Goal: Task Accomplishment & Management: Use online tool/utility

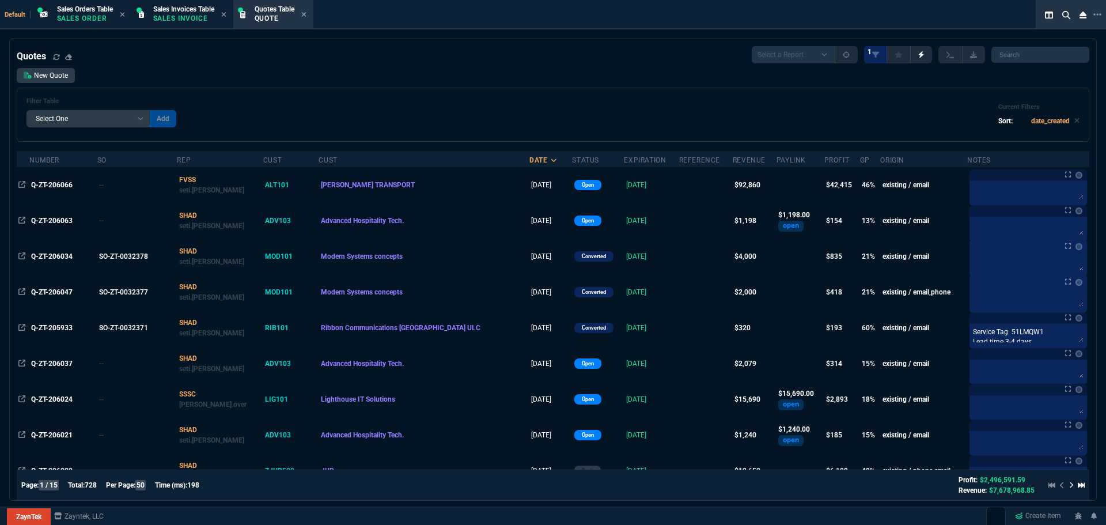
select select "4: SHAD"
select select
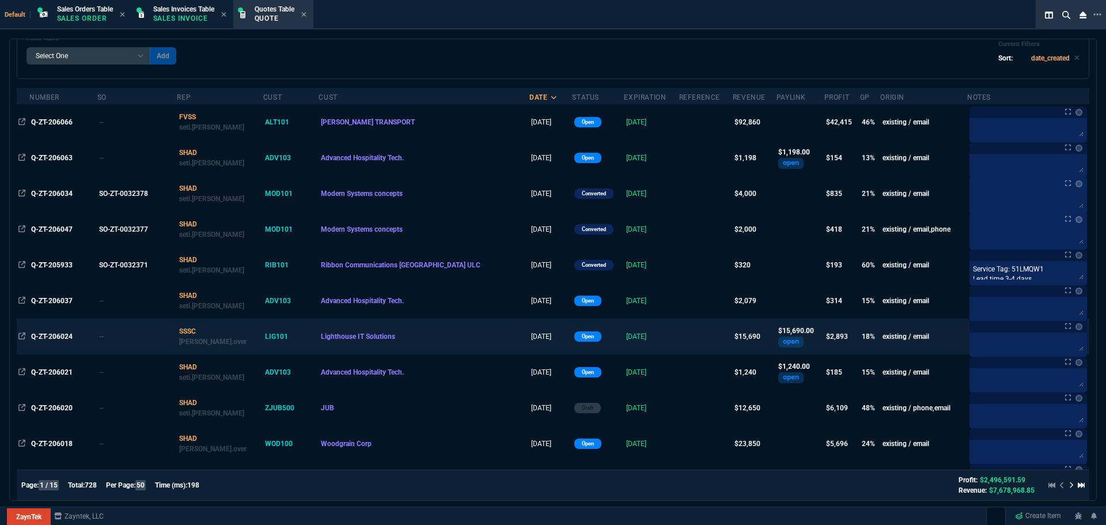
scroll to position [173, 0]
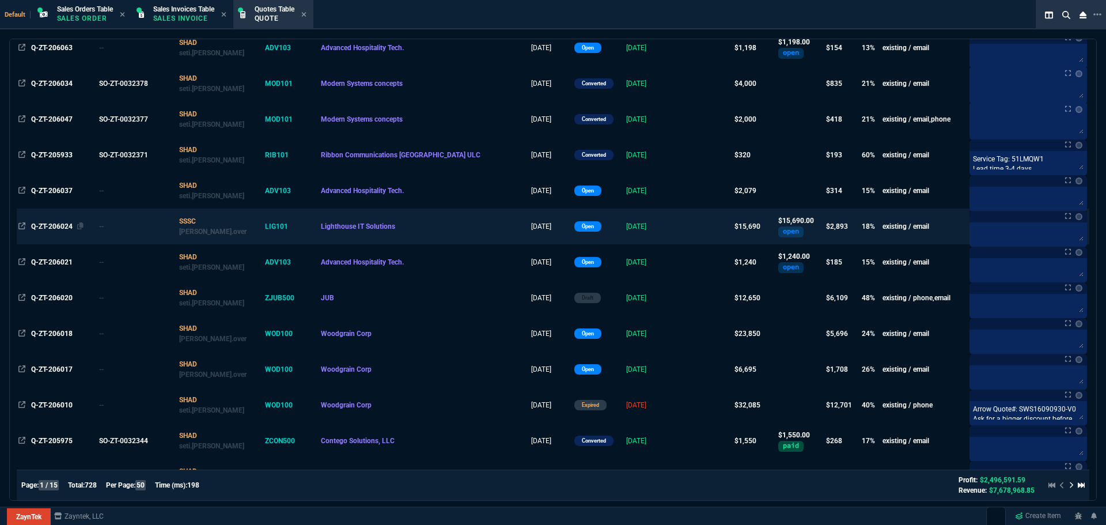
click at [54, 224] on span "Q-ZT-206024" at bounding box center [51, 226] width 41 height 8
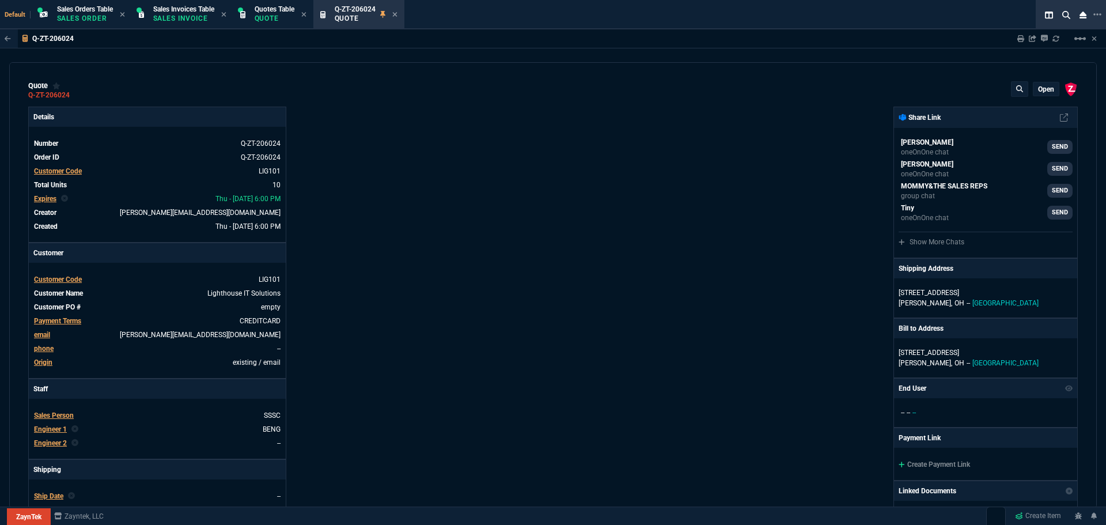
type input "19"
type input "145"
type input "18"
type input "195"
type input "35"
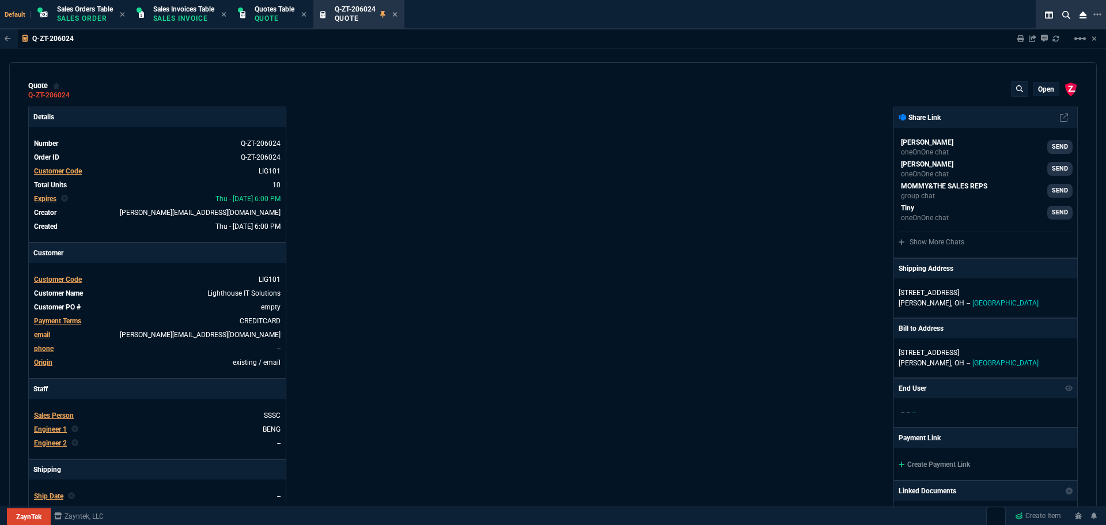
type input "565"
type input "16"
type input "395"
type input "27"
type input "109600"
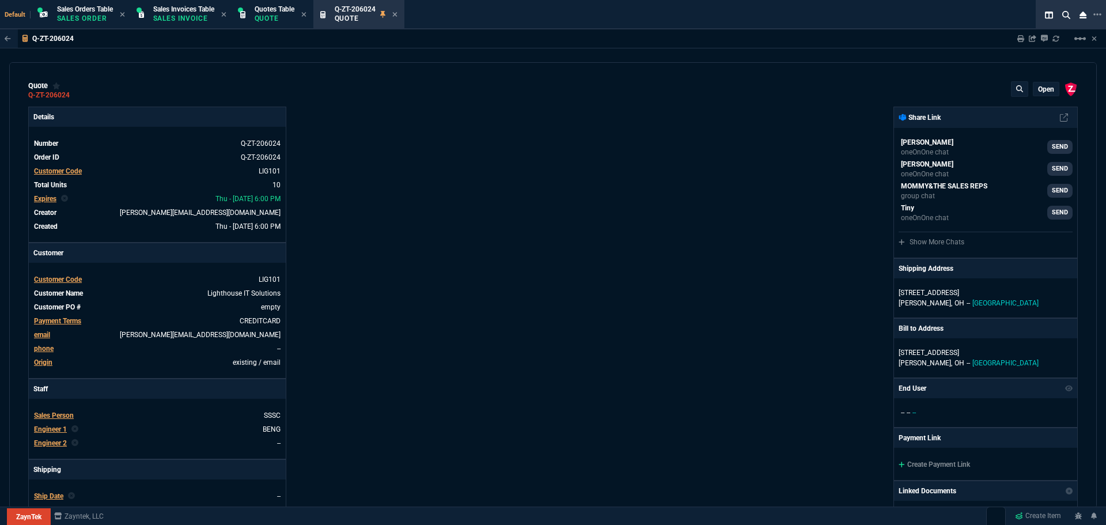
type input "29"
type input "25"
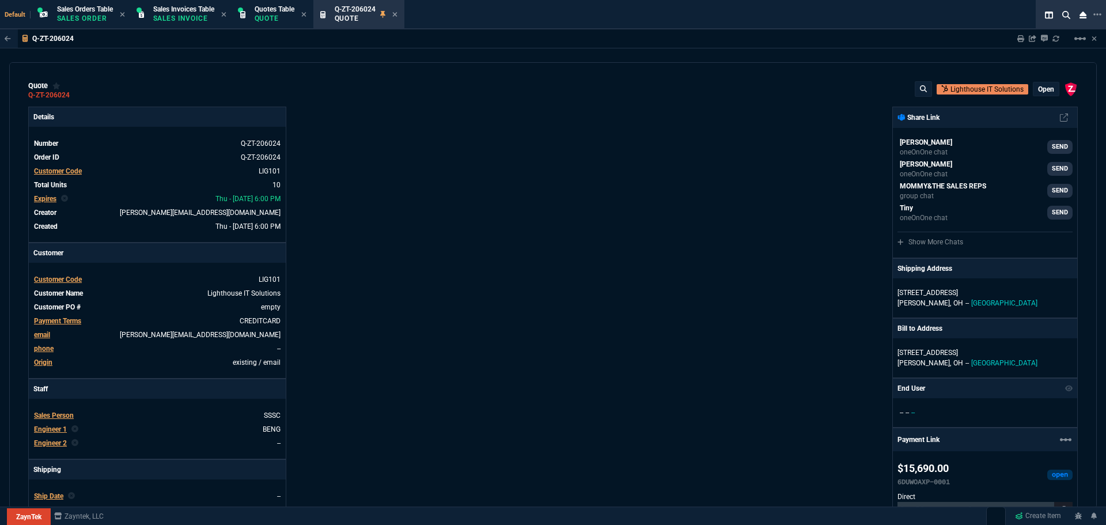
type input "1351.87"
type input "19"
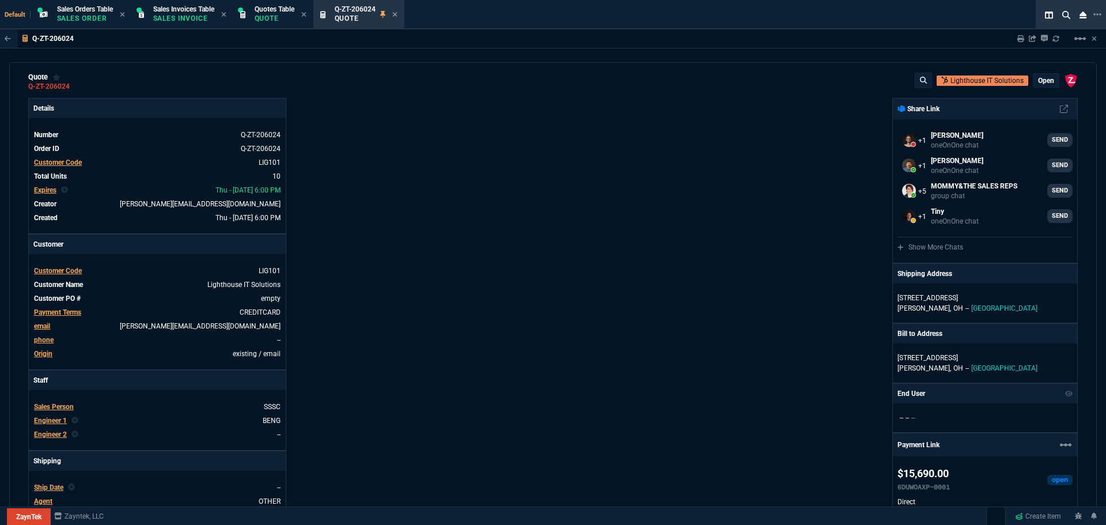
scroll to position [0, 0]
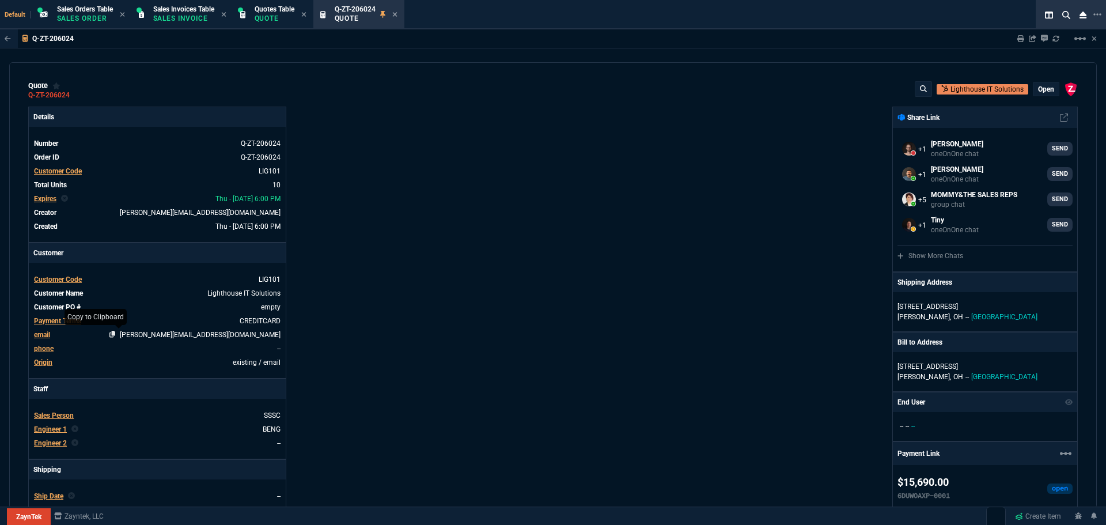
click at [116, 334] on icon at bounding box center [112, 334] width 6 height 7
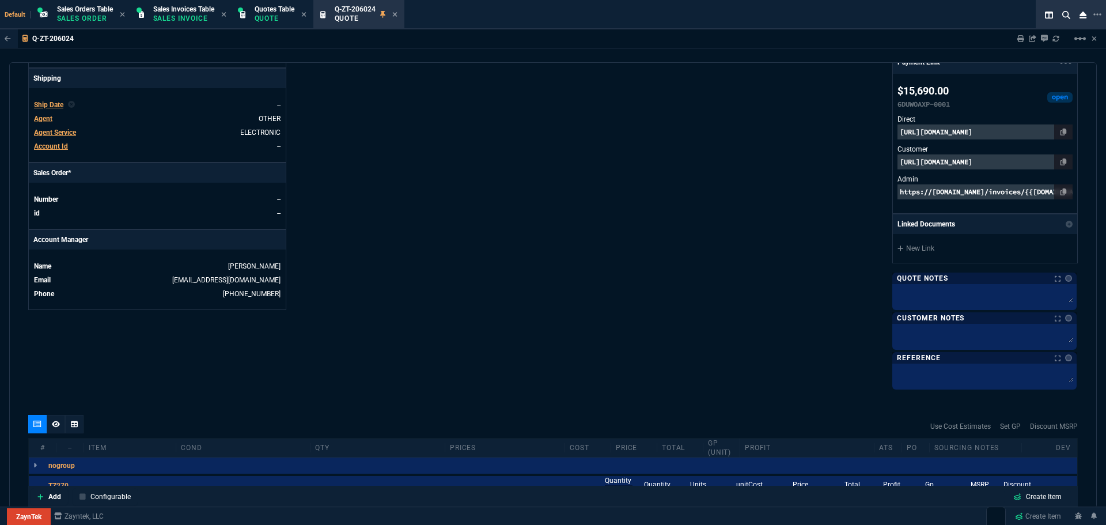
scroll to position [634, 0]
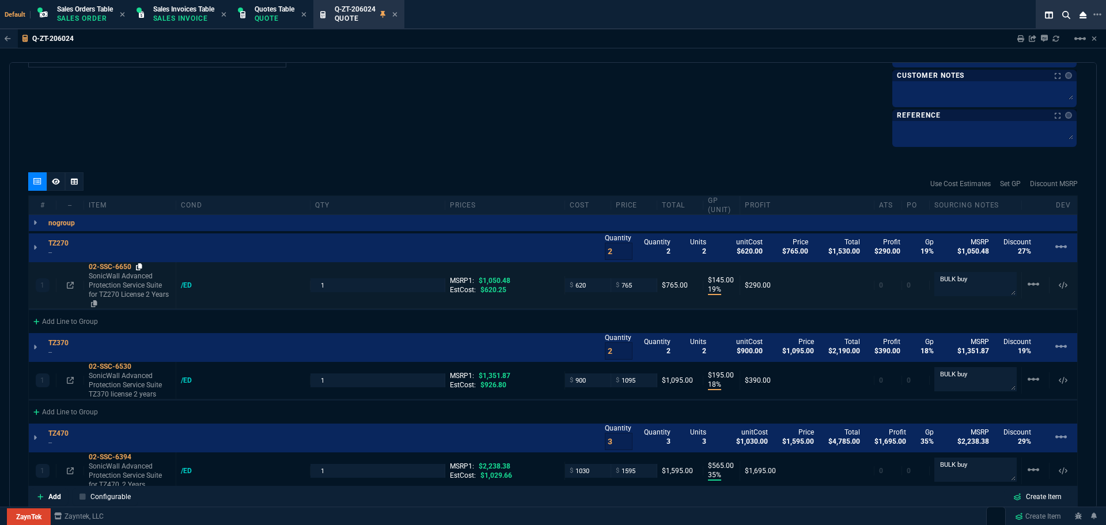
click at [142, 266] on icon at bounding box center [139, 266] width 6 height 7
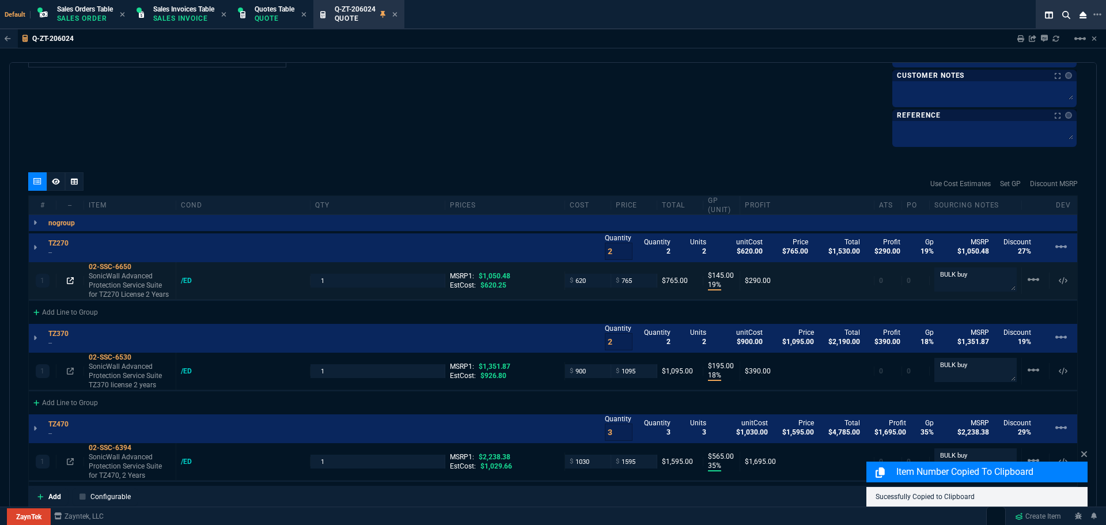
click at [68, 278] on icon at bounding box center [70, 280] width 7 height 7
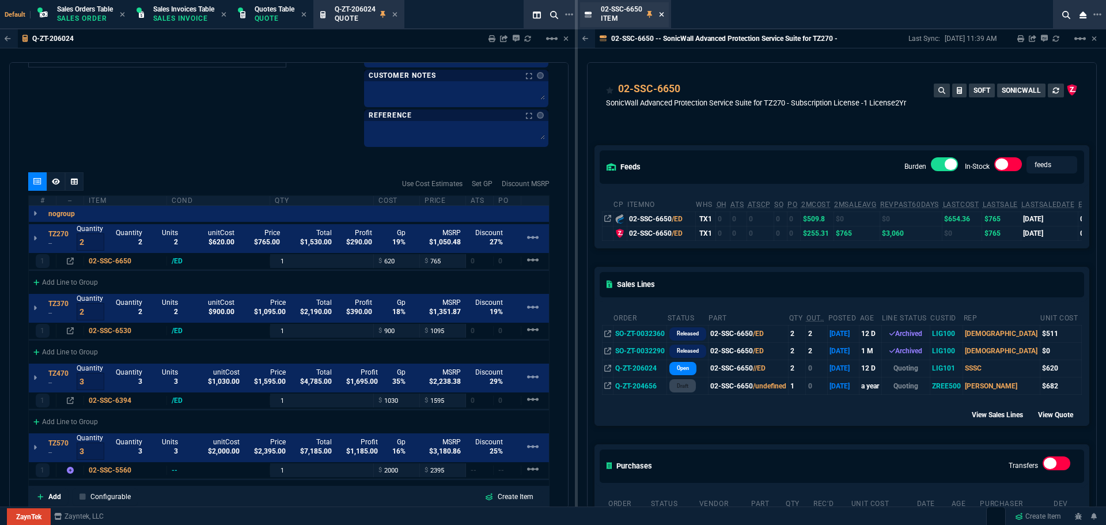
click at [662, 13] on icon at bounding box center [661, 14] width 5 height 7
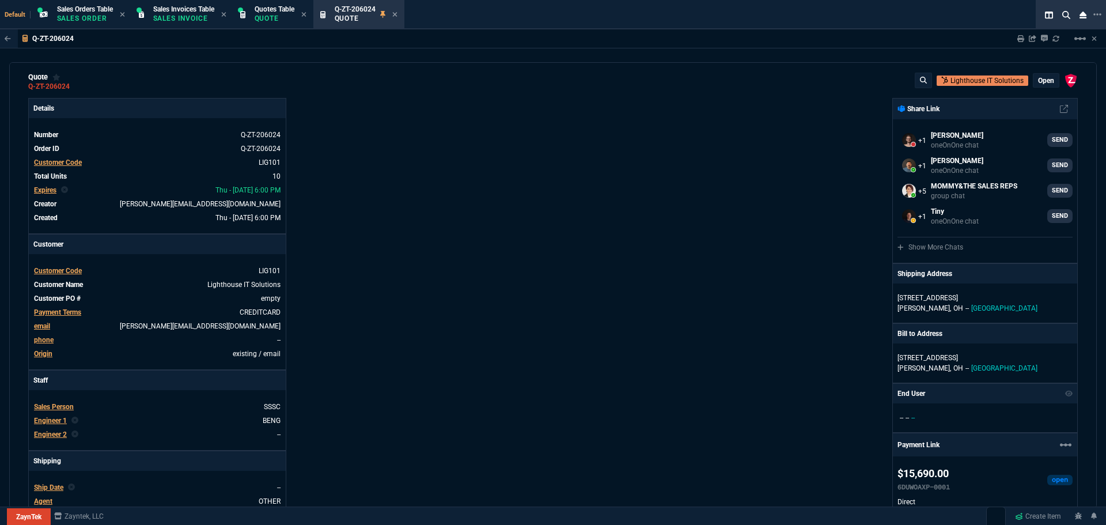
scroll to position [0, 0]
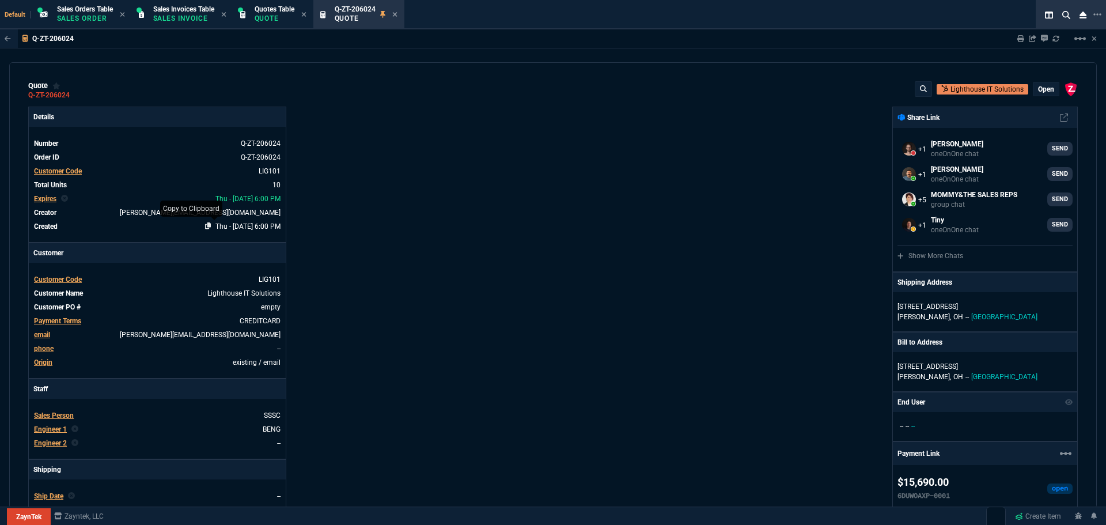
click at [205, 225] on icon at bounding box center [208, 225] width 6 height 7
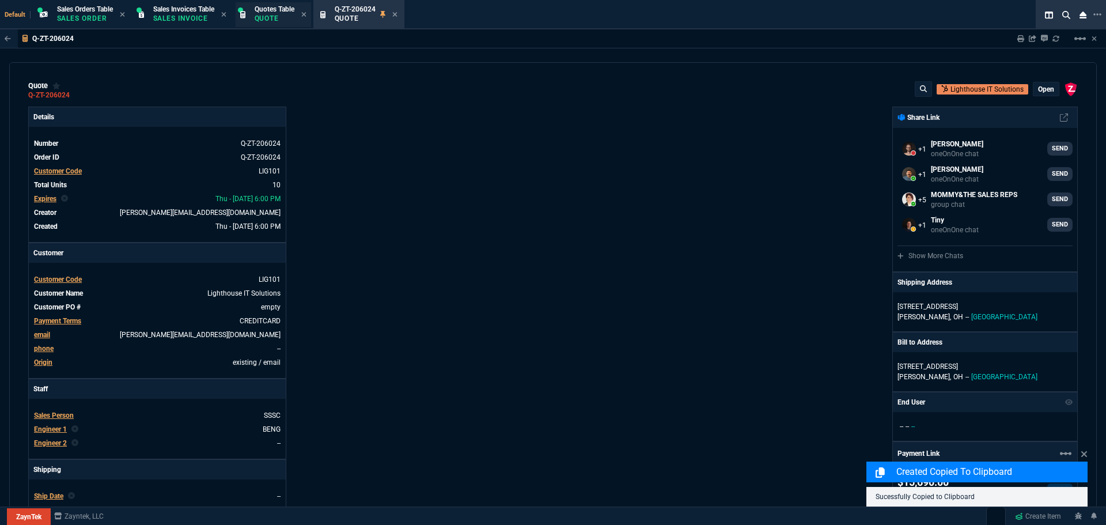
click at [274, 12] on span "Quotes Table" at bounding box center [275, 9] width 40 height 8
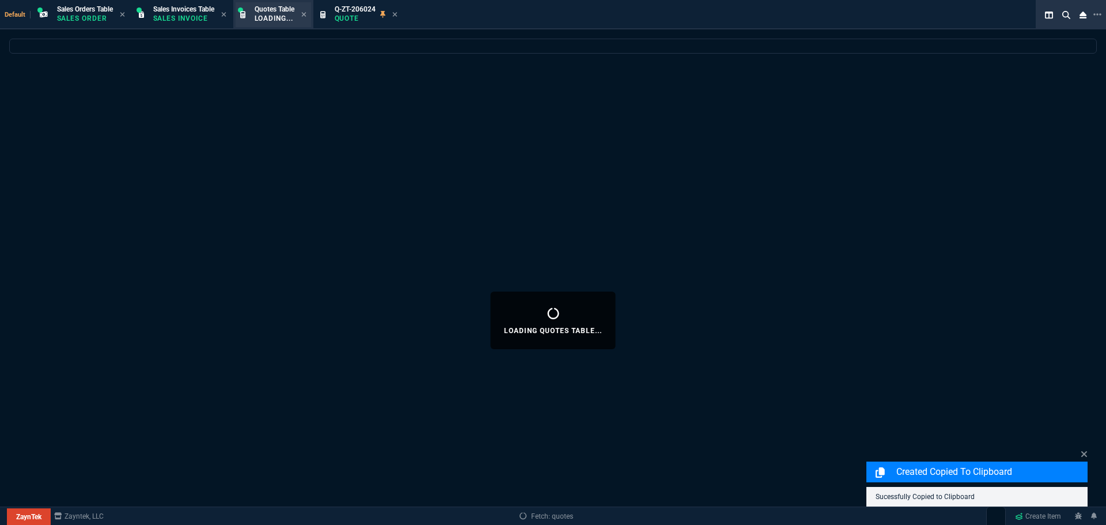
select select
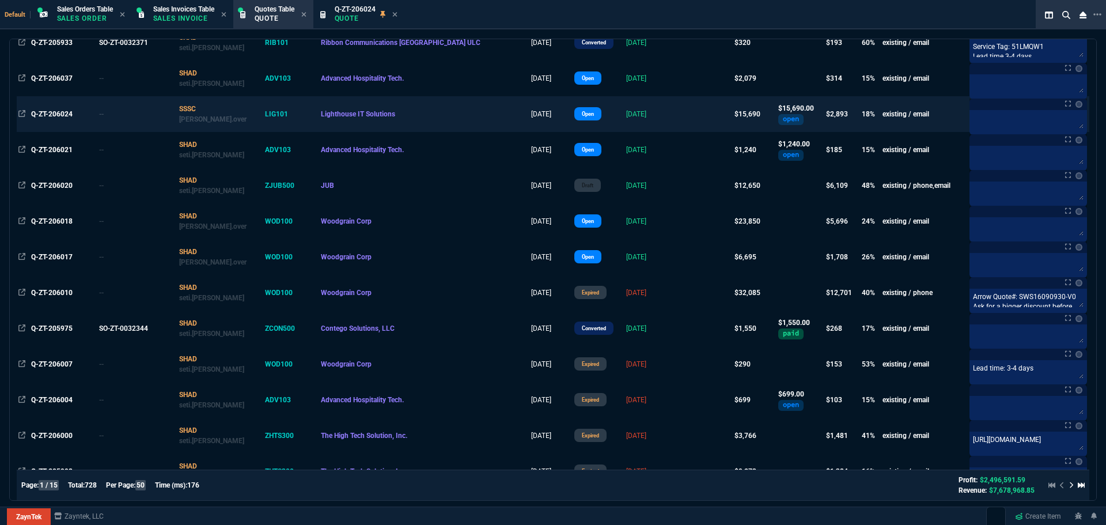
scroll to position [288, 0]
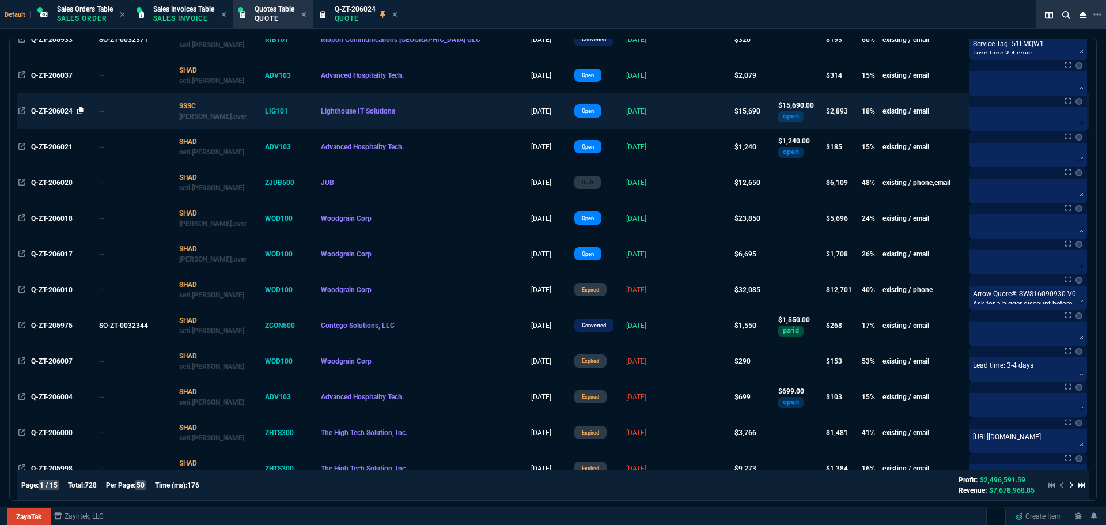
click at [82, 111] on icon at bounding box center [80, 110] width 6 height 7
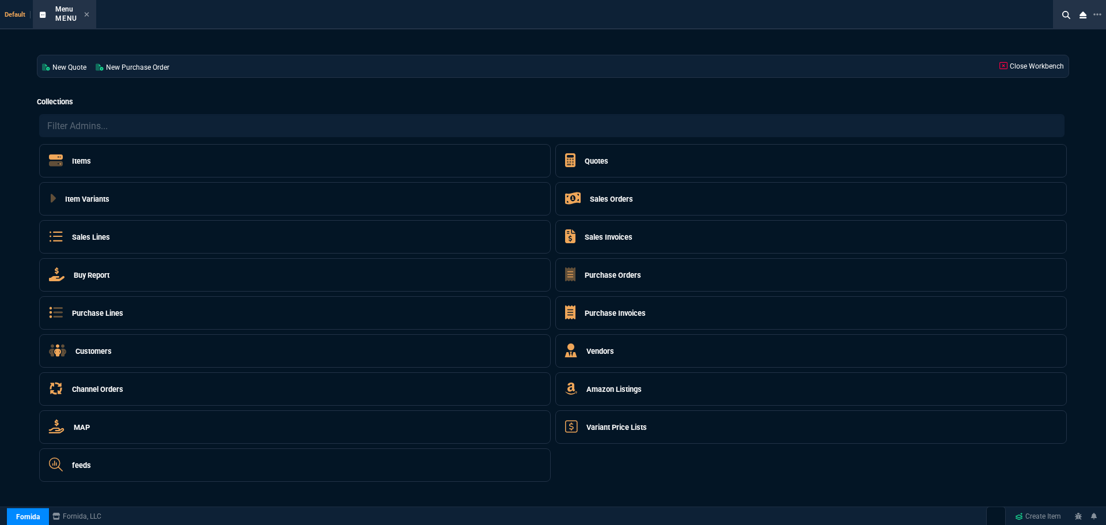
select select "4: SHAD"
